Goal: Task Accomplishment & Management: Manage account settings

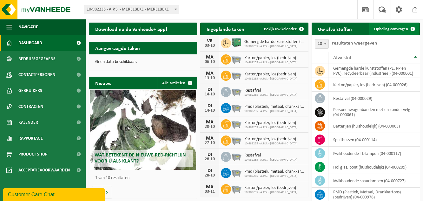
click at [391, 28] on span "Ophaling aanvragen" at bounding box center [391, 29] width 34 height 4
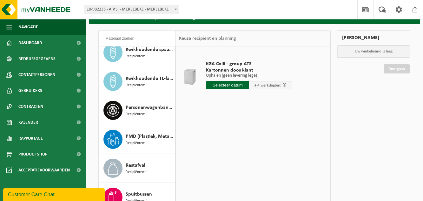
scroll to position [127, 0]
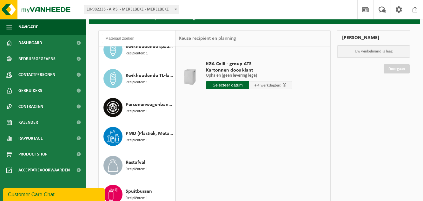
click at [132, 37] on input "text" at bounding box center [137, 39] width 70 height 10
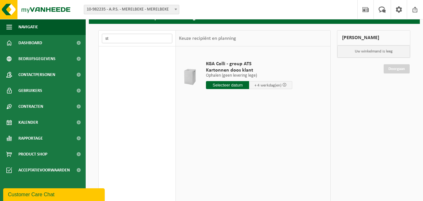
type input "s"
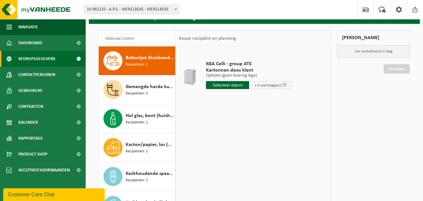
click at [45, 58] on span "Bedrijfsgegevens" at bounding box center [36, 59] width 37 height 16
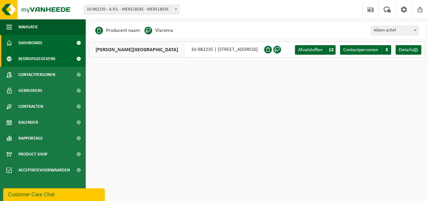
click at [39, 45] on span "Dashboard" at bounding box center [30, 43] width 24 height 16
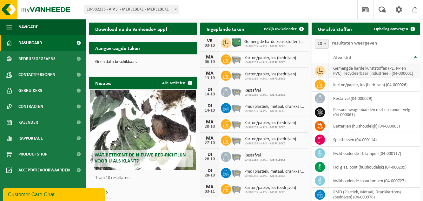
scroll to position [32, 0]
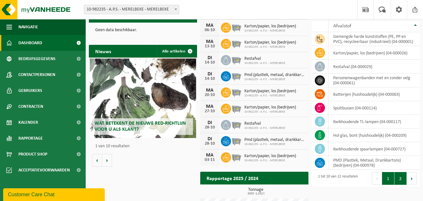
click at [400, 178] on button "2" at bounding box center [400, 178] width 12 height 13
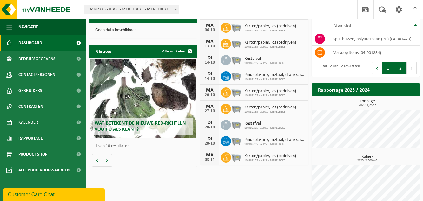
click at [388, 65] on button "1" at bounding box center [388, 68] width 12 height 13
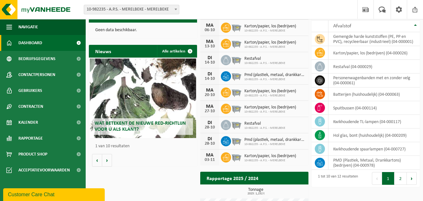
click at [325, 10] on div "Vestiging: 10-982235 - A.P.S. - MERELBEKE - MERELBEKE 10-982235 - A.P.S. - MERE…" at bounding box center [211, 9] width 423 height 19
